Goal: Register for event/course

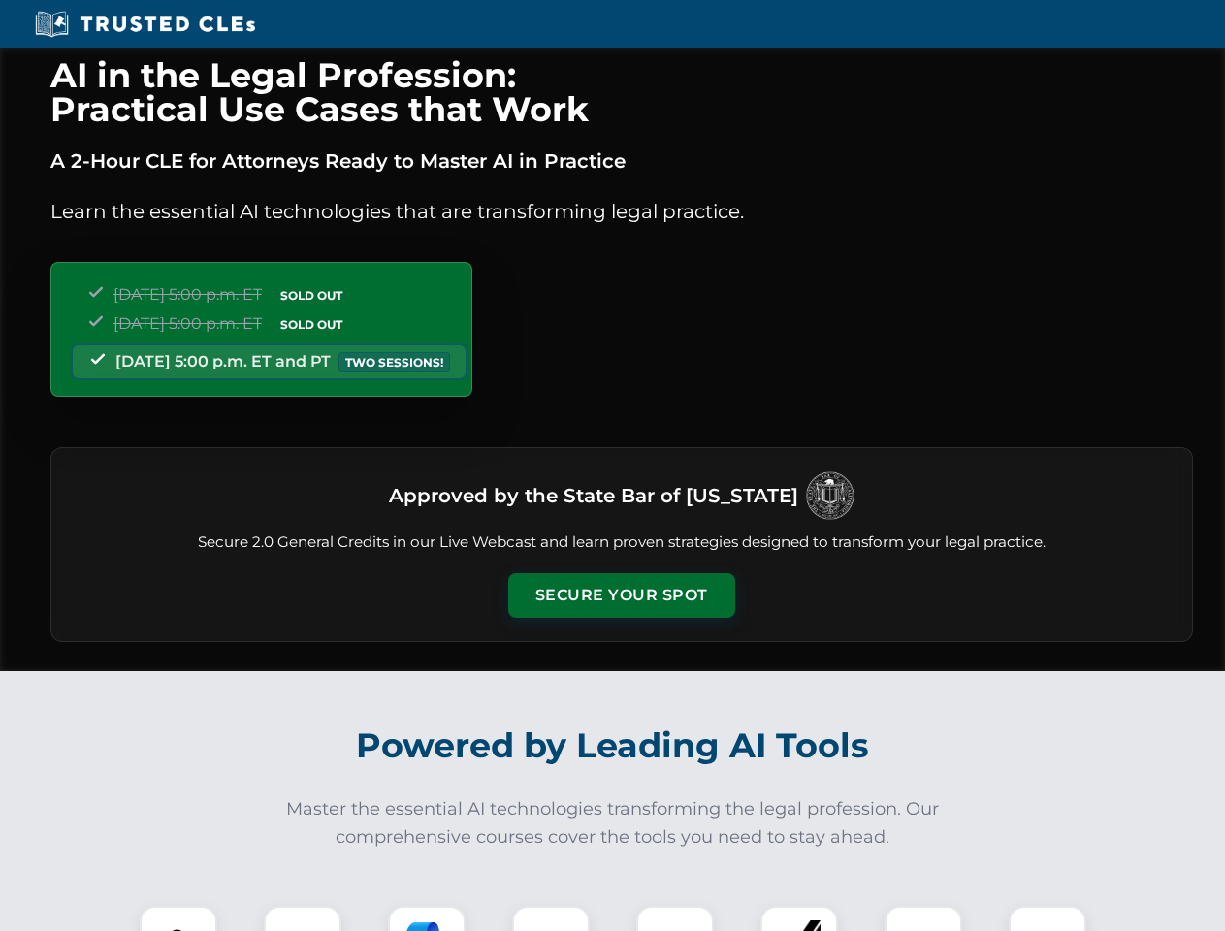
click at [621, 595] on button "Secure Your Spot" at bounding box center [621, 595] width 227 height 45
click at [178, 918] on img at bounding box center [178, 944] width 56 height 56
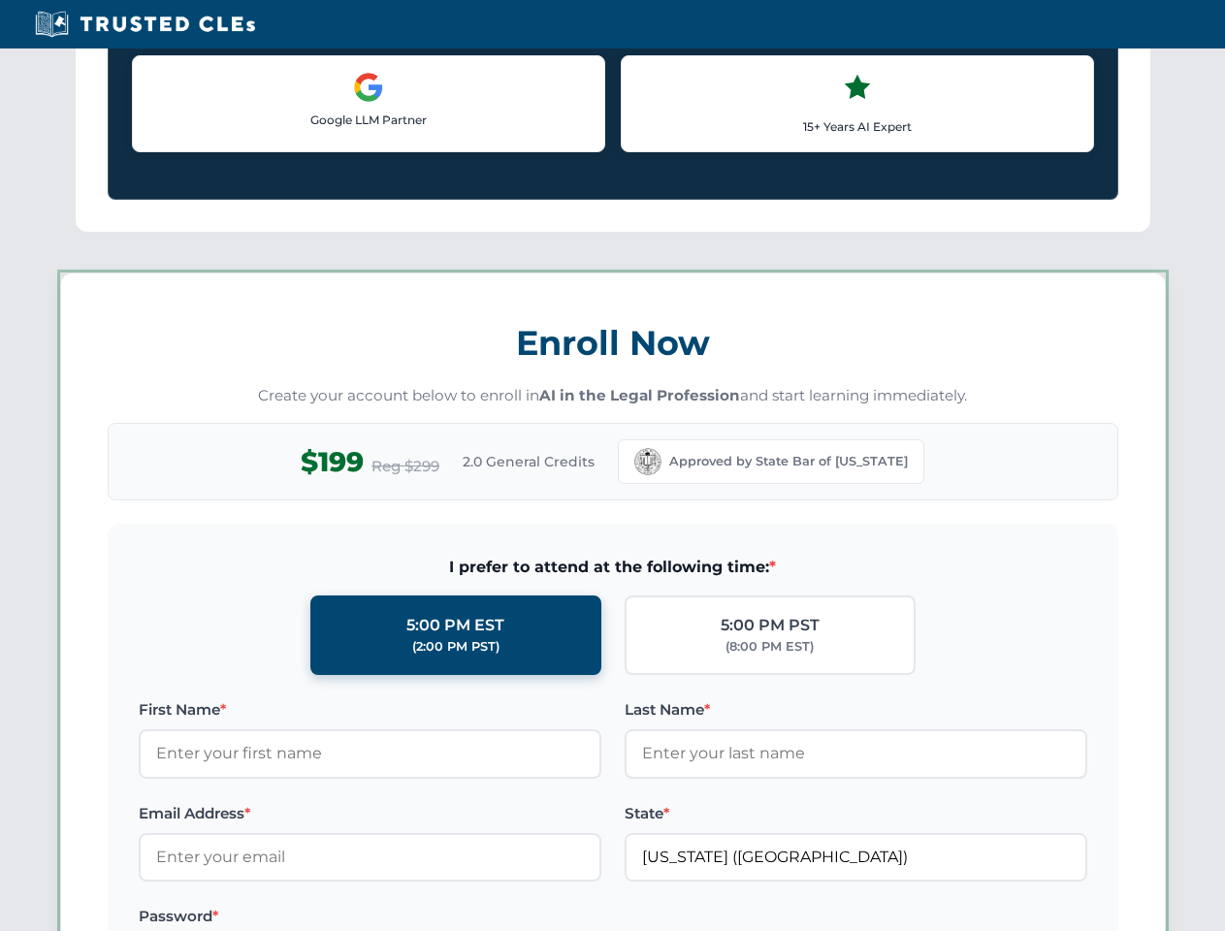
click at [427, 918] on label "Password *" at bounding box center [370, 916] width 463 height 23
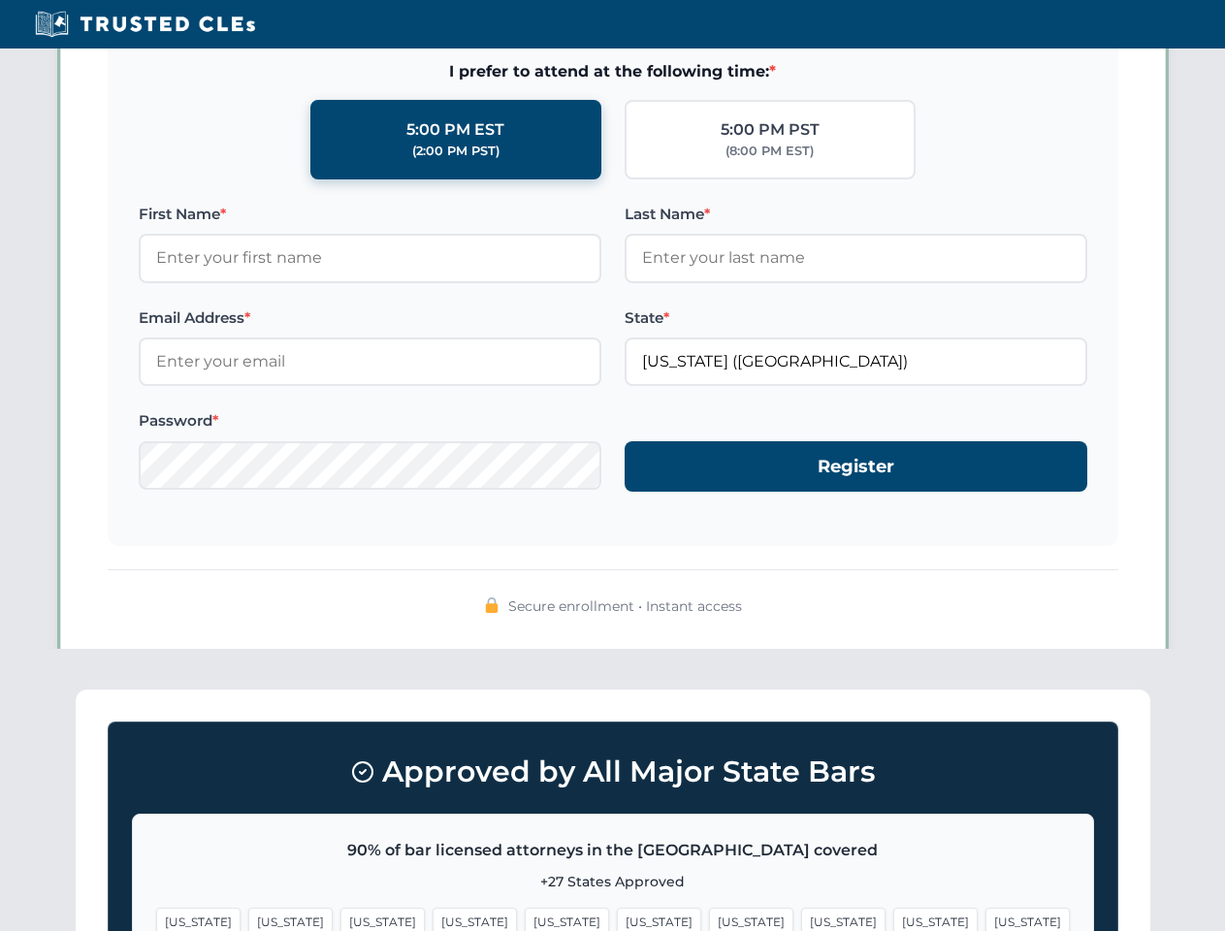
click at [893, 918] on span "[US_STATE]" at bounding box center [935, 922] width 84 height 28
